Goal: Task Accomplishment & Management: Use online tool/utility

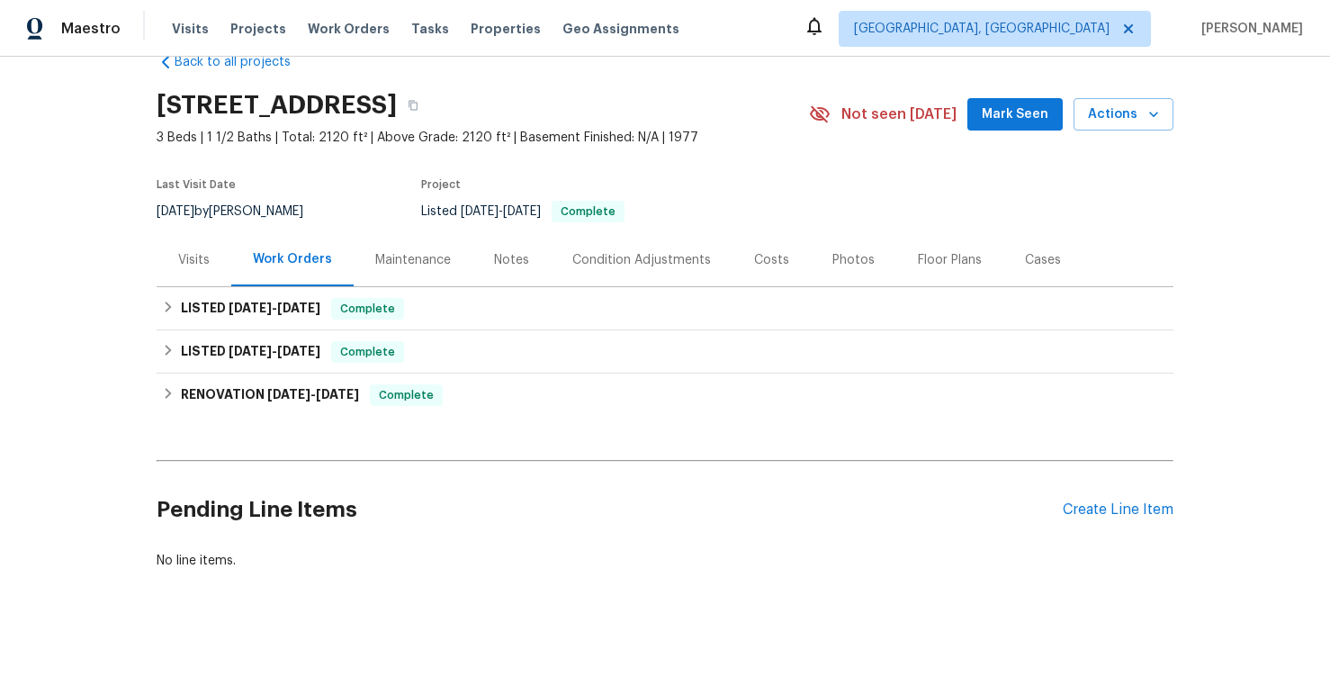
scroll to position [59, 0]
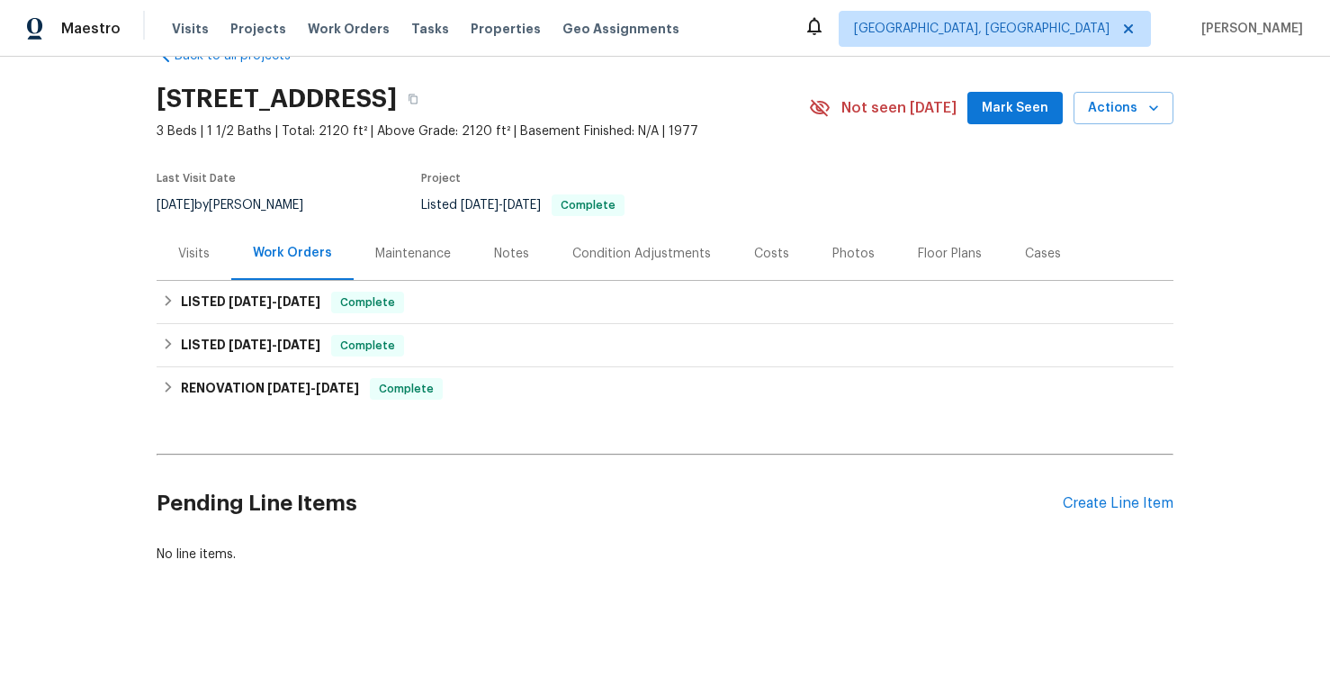
click at [194, 245] on div "Visits" at bounding box center [194, 254] width 32 height 18
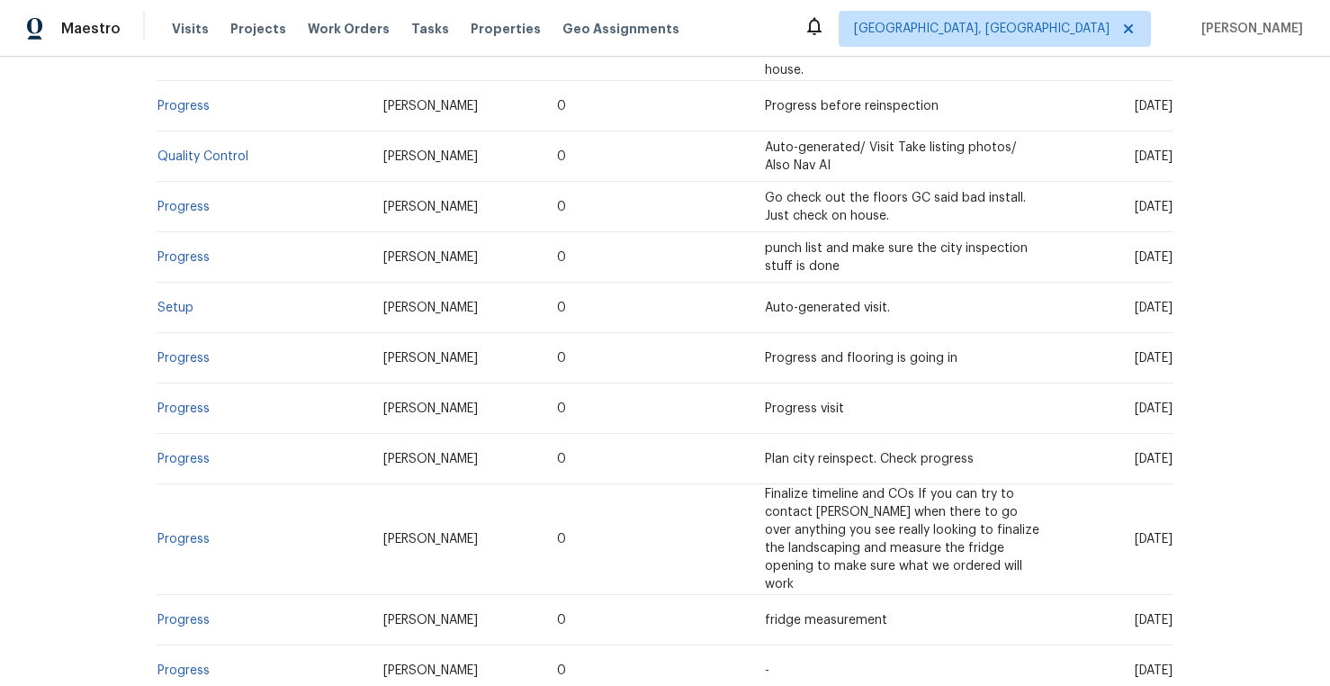
scroll to position [600, 0]
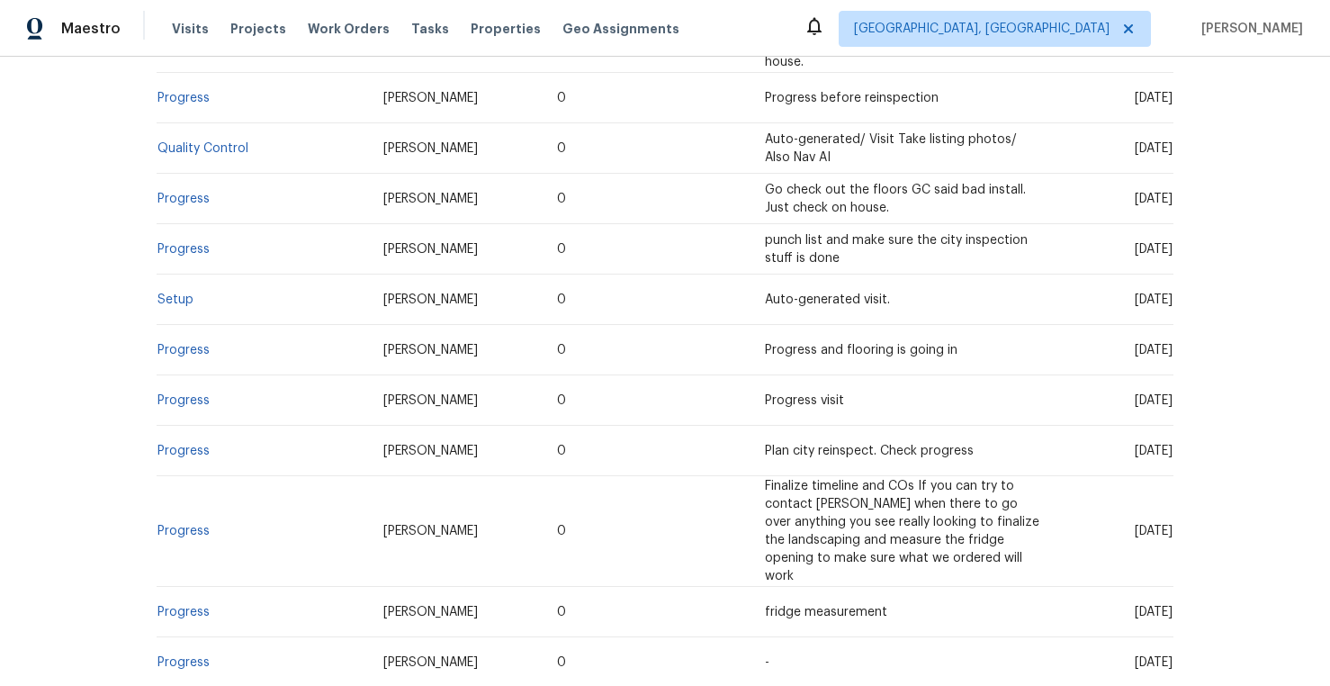
click at [176, 289] on td "Setup" at bounding box center [263, 300] width 212 height 50
click at [201, 282] on td "Setup" at bounding box center [263, 300] width 212 height 50
click at [176, 293] on link "Setup" at bounding box center [176, 299] width 36 height 13
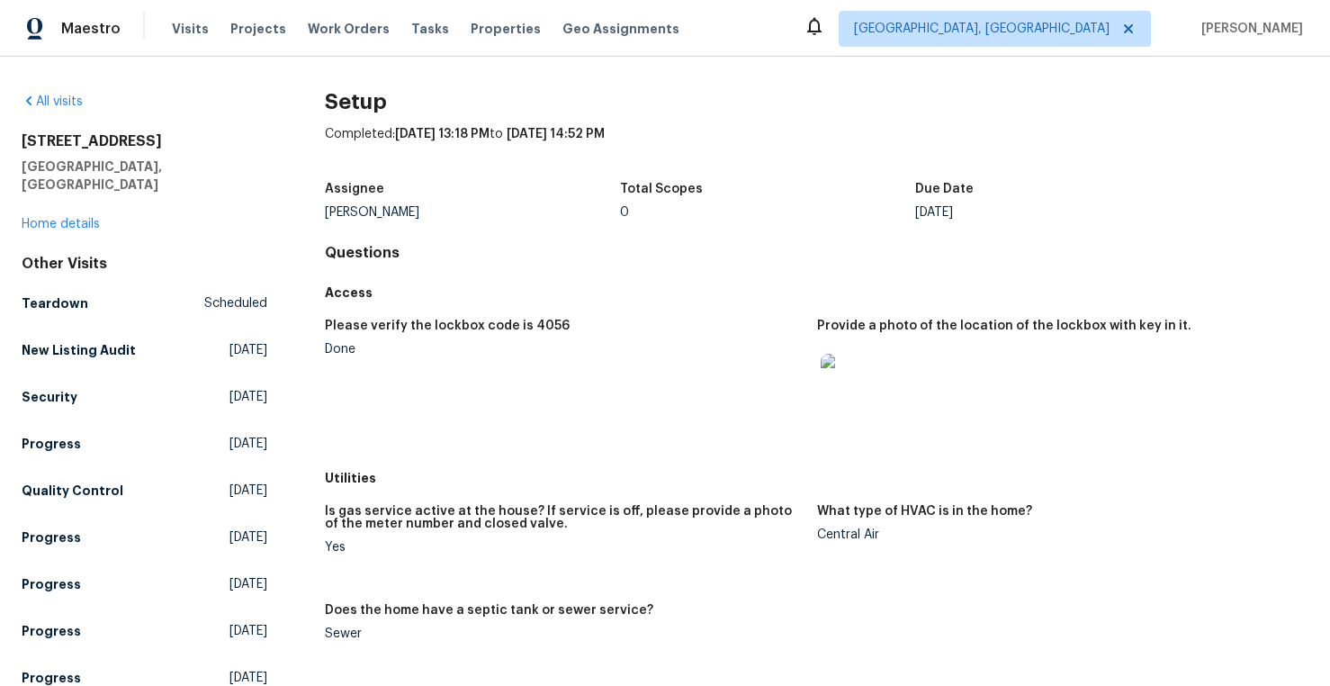
click at [849, 395] on img at bounding box center [850, 383] width 58 height 58
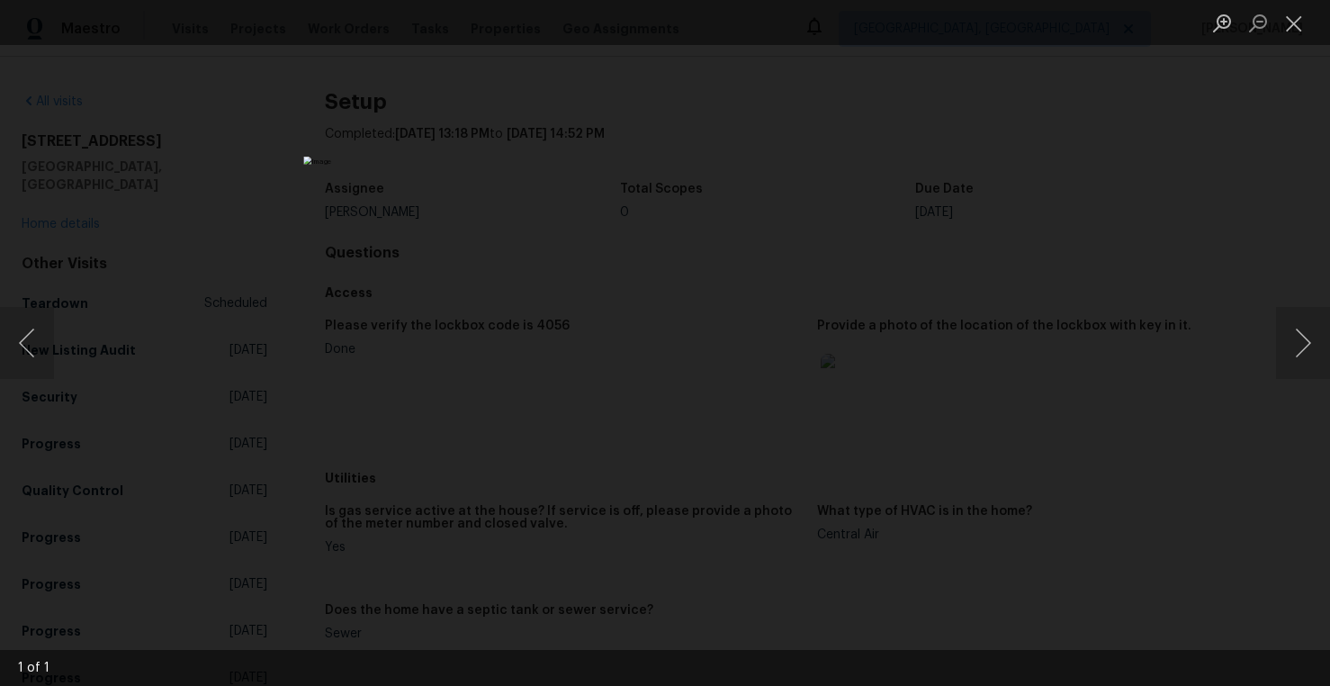
click at [1002, 478] on div "Lightbox" at bounding box center [665, 343] width 1330 height 686
